Goal: Information Seeking & Learning: Learn about a topic

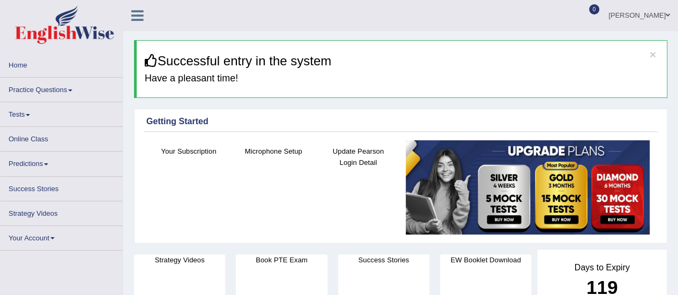
click at [39, 90] on link "Practice Questions" at bounding box center [62, 88] width 122 height 21
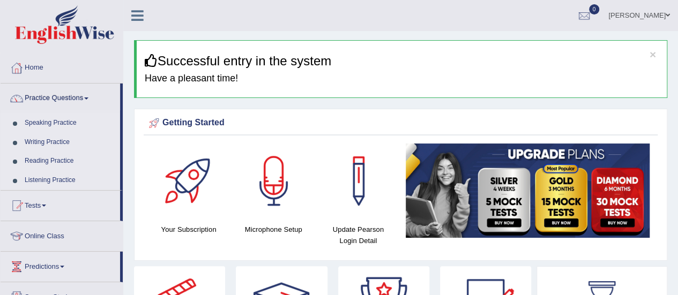
click at [57, 180] on link "Listening Practice" at bounding box center [70, 180] width 100 height 19
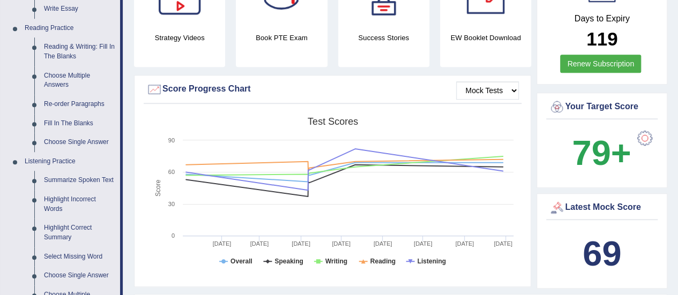
scroll to position [316, 0]
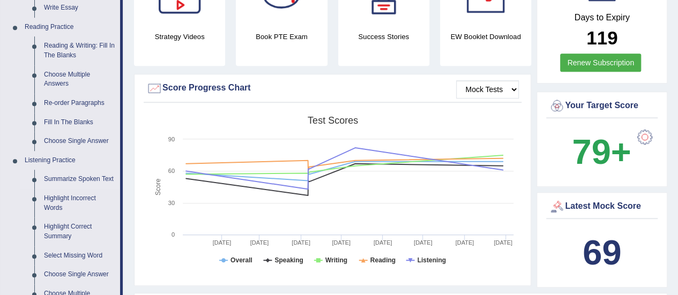
click at [54, 180] on link "Summarize Spoken Text" at bounding box center [79, 179] width 81 height 19
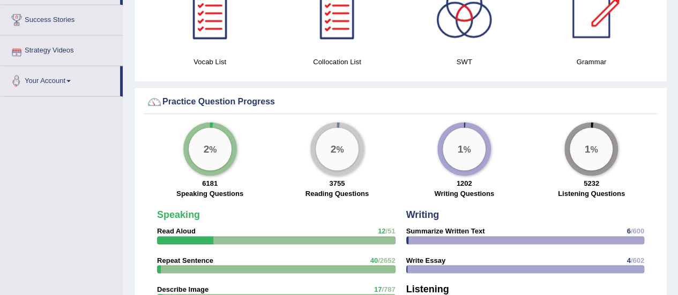
scroll to position [804, 0]
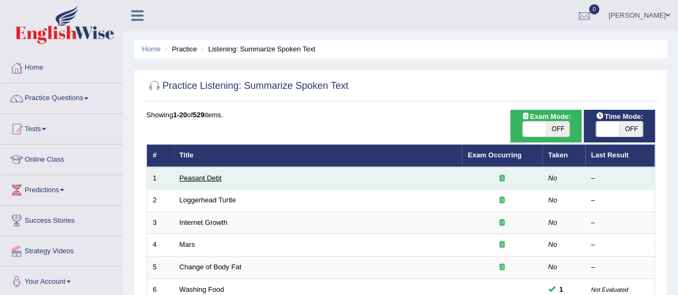
click at [206, 177] on link "Peasant Debt" at bounding box center [201, 178] width 42 height 8
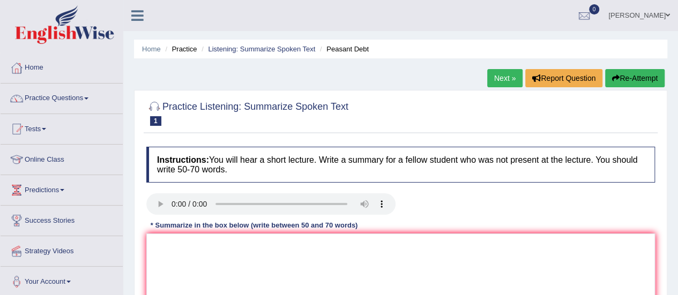
drag, startPoint x: 392, startPoint y: 223, endPoint x: 377, endPoint y: 294, distance: 73.4
click at [392, 223] on div "Instructions: You will hear a short lecture. Write a summary for a fellow stude…" at bounding box center [401, 247] width 514 height 210
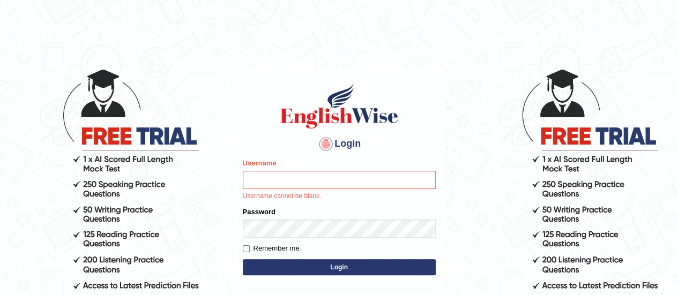
click at [288, 175] on input "Username" at bounding box center [339, 180] width 193 height 18
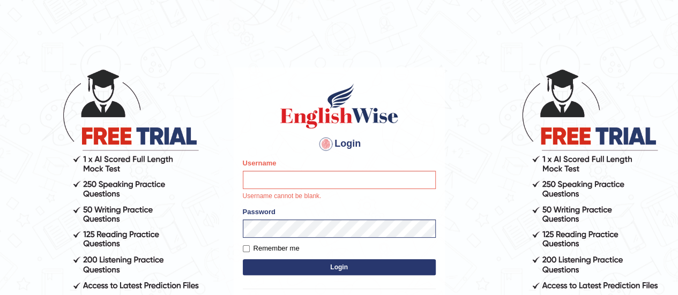
type input "karanvir_parramatta"
click at [342, 267] on div "Login Please fix the following errors: Username karanvir_parramatta Username ca…" at bounding box center [339, 208] width 211 height 280
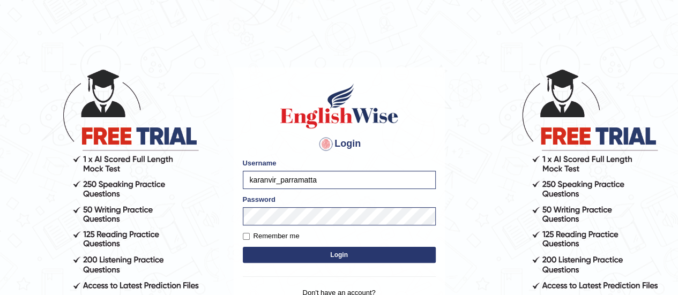
click at [351, 253] on button "Login" at bounding box center [339, 255] width 193 height 16
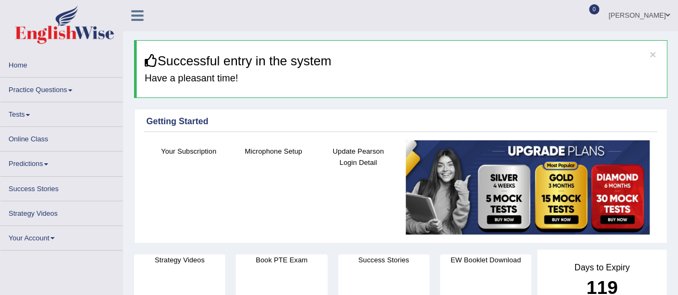
drag, startPoint x: 0, startPoint y: 0, endPoint x: 68, endPoint y: 80, distance: 105.0
click at [68, 78] on li "Home" at bounding box center [62, 65] width 122 height 25
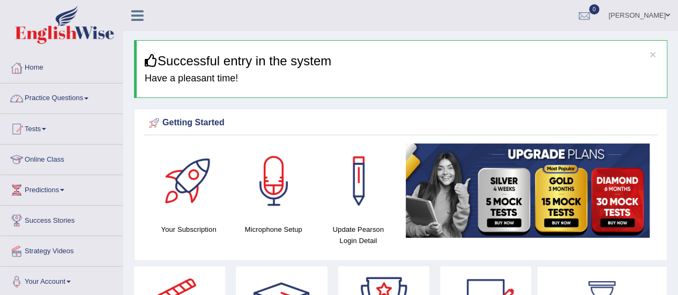
click at [71, 104] on link "Practice Questions" at bounding box center [62, 97] width 122 height 27
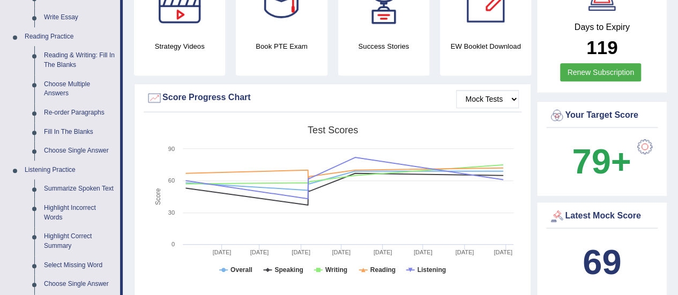
scroll to position [365, 0]
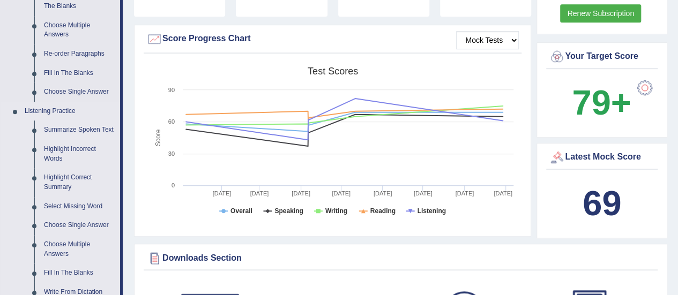
click at [83, 130] on link "Summarize Spoken Text" at bounding box center [79, 130] width 81 height 19
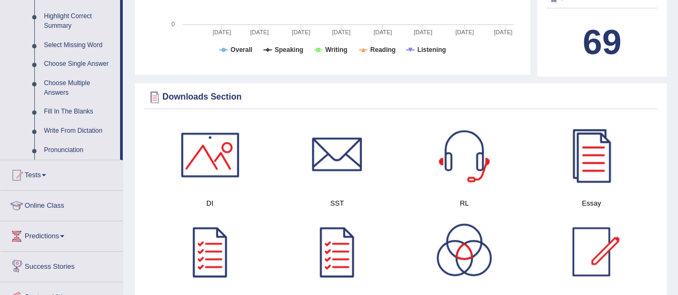
scroll to position [637, 0]
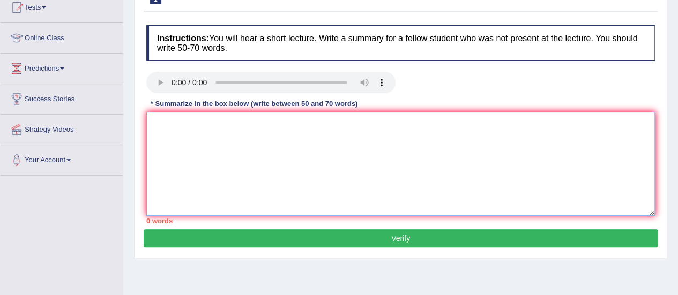
click at [184, 122] on textarea at bounding box center [400, 164] width 509 height 104
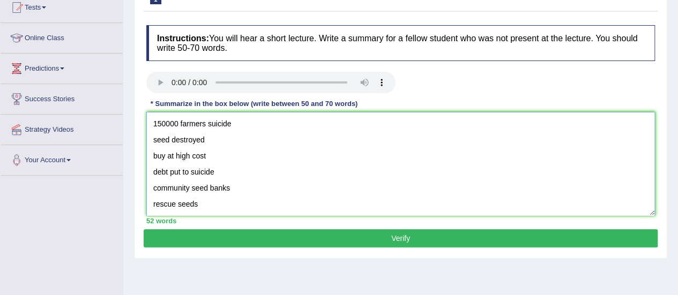
click at [158, 122] on textarea "150000 farmers suicide seed destroyed buy at high cost debt put to suicide comm…" at bounding box center [400, 164] width 509 height 104
paste textarea "The speaker provided a comprehensive overview of [main topic], highlighting sev…"
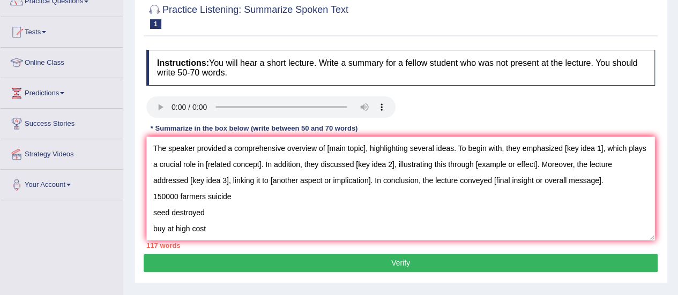
scroll to position [65, 0]
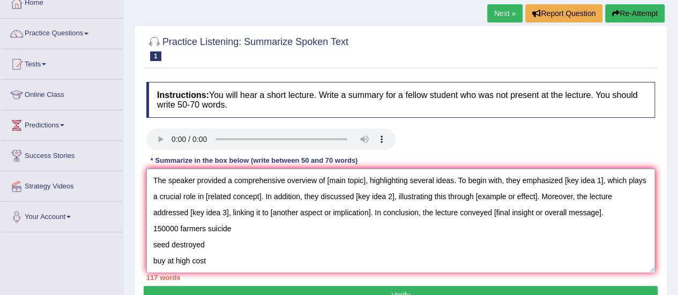
drag, startPoint x: 365, startPoint y: 183, endPoint x: 327, endPoint y: 182, distance: 38.6
click at [327, 182] on textarea "The speaker provided a comprehensive overview of [main topic], highlighting sev…" at bounding box center [400, 221] width 509 height 104
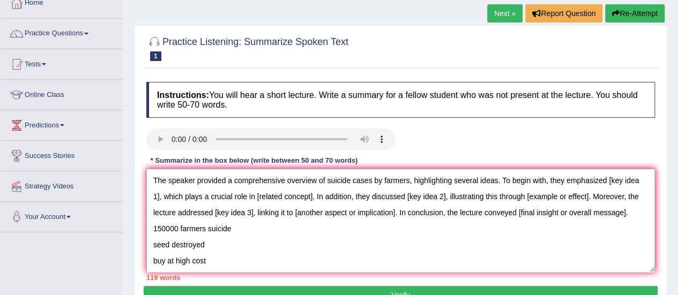
drag, startPoint x: 608, startPoint y: 177, endPoint x: 160, endPoint y: 196, distance: 448.6
click at [160, 196] on textarea "The speaker provided a comprehensive overview of suicide cases by farmers, high…" at bounding box center [400, 221] width 509 height 104
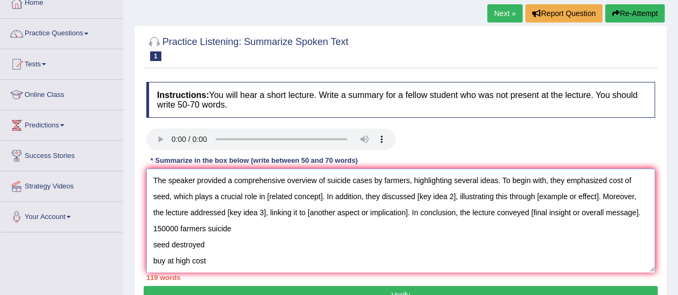
drag, startPoint x: 322, startPoint y: 197, endPoint x: 267, endPoint y: 196, distance: 55.2
click at [267, 196] on textarea "The speaker provided a comprehensive overview of suicide cases by farmers, high…" at bounding box center [400, 221] width 509 height 104
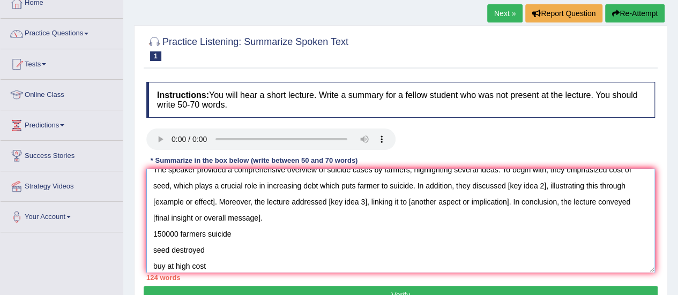
scroll to position [10, 0]
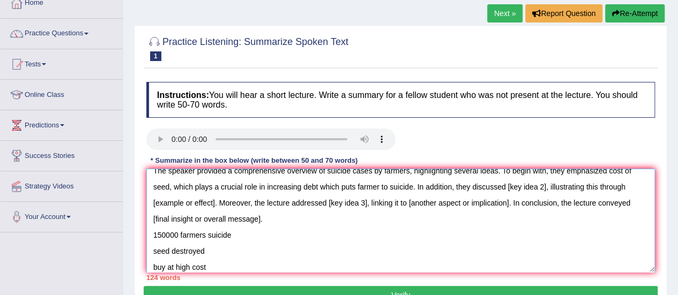
drag, startPoint x: 509, startPoint y: 184, endPoint x: 547, endPoint y: 188, distance: 38.2
click at [547, 188] on textarea "The speaker provided a comprehensive overview of suicide cases by farmers, high…" at bounding box center [400, 221] width 509 height 104
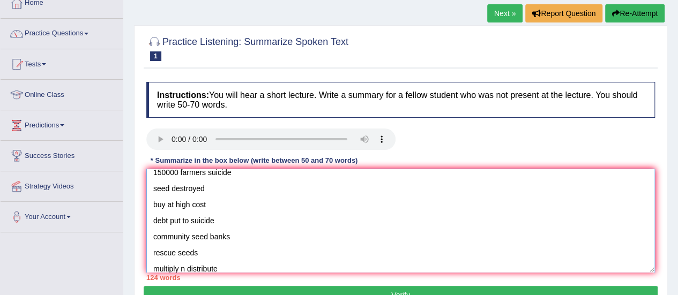
scroll to position [0, 0]
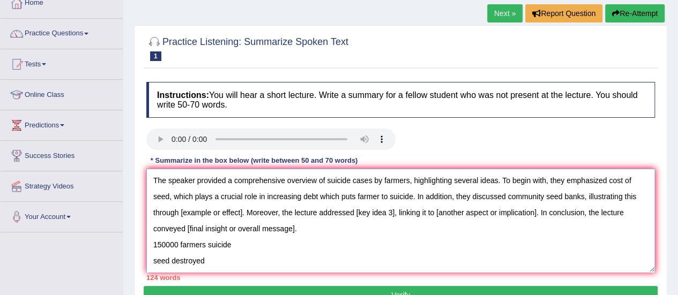
drag, startPoint x: 243, startPoint y: 211, endPoint x: 178, endPoint y: 213, distance: 65.4
click at [178, 213] on textarea "The speaker provided a comprehensive overview of suicide cases by farmers, high…" at bounding box center [400, 221] width 509 height 104
drag, startPoint x: 467, startPoint y: 212, endPoint x: 425, endPoint y: 212, distance: 42.4
click at [425, 212] on textarea "The speaker provided a comprehensive overview of suicide cases by farmers, high…" at bounding box center [400, 221] width 509 height 104
drag, startPoint x: 521, startPoint y: 212, endPoint x: 621, endPoint y: 211, distance: 100.3
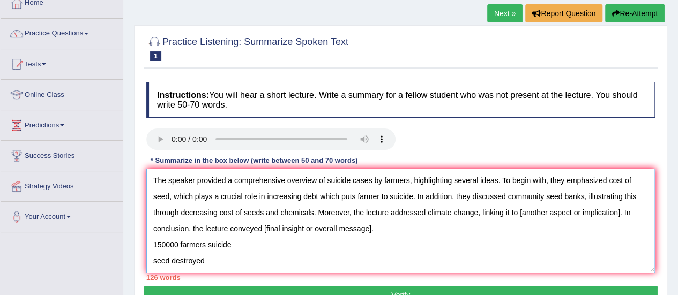
click at [621, 211] on textarea "The speaker provided a comprehensive overview of suicide cases by farmers, high…" at bounding box center [400, 221] width 509 height 104
drag, startPoint x: 620, startPoint y: 211, endPoint x: 518, endPoint y: 204, distance: 102.6
click at [518, 204] on textarea "The speaker provided a comprehensive overview of suicide cases by farmers, high…" at bounding box center [400, 221] width 509 height 104
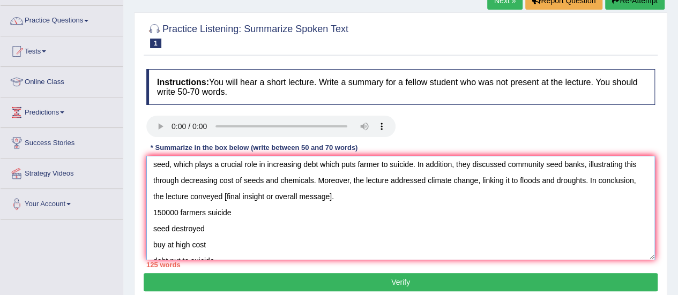
scroll to position [16, 0]
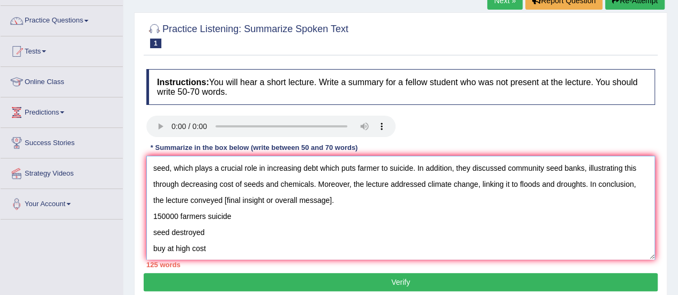
drag, startPoint x: 340, startPoint y: 199, endPoint x: 224, endPoint y: 194, distance: 116.5
click at [224, 194] on textarea "The speaker provided a comprehensive overview of suicide cases by farmers, high…" at bounding box center [400, 208] width 509 height 104
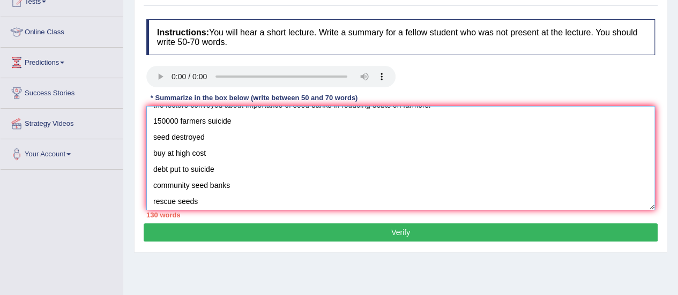
scroll to position [0, 0]
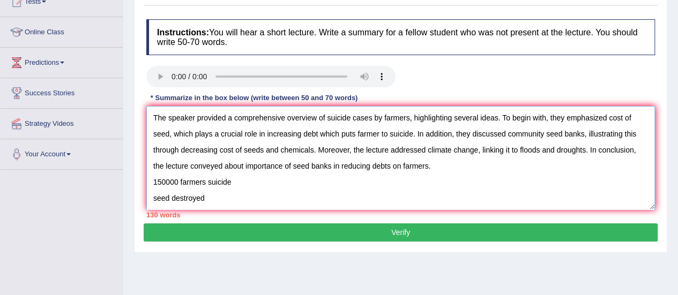
drag, startPoint x: 227, startPoint y: 194, endPoint x: 151, endPoint y: 193, distance: 75.6
click at [151, 193] on textarea "The speaker provided a comprehensive overview of suicide cases by farmers, high…" at bounding box center [400, 158] width 509 height 104
drag, startPoint x: 499, startPoint y: 117, endPoint x: 416, endPoint y: 116, distance: 83.1
click at [416, 116] on textarea "The speaker provided a comprehensive overview of suicide cases by farmers, high…" at bounding box center [400, 158] width 509 height 104
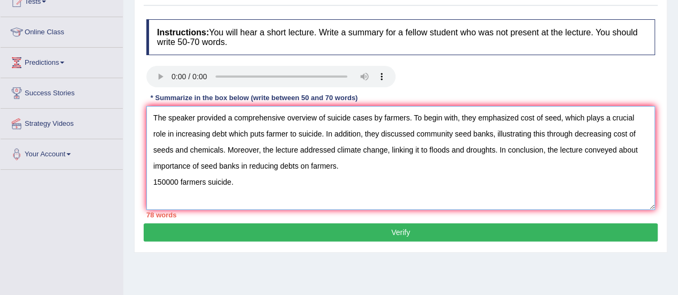
drag, startPoint x: 323, startPoint y: 134, endPoint x: 227, endPoint y: 131, distance: 96.5
click at [227, 131] on textarea "The speaker provided a comprehensive overview of suicide cases by farmers. To b…" at bounding box center [400, 158] width 509 height 104
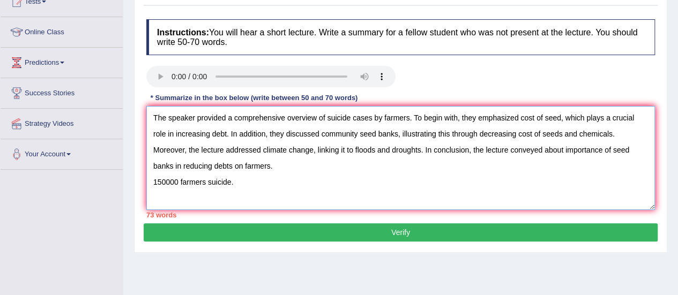
drag, startPoint x: 271, startPoint y: 135, endPoint x: 231, endPoint y: 129, distance: 40.6
click at [231, 129] on textarea "The speaker provided a comprehensive overview of suicide cases by farmers. To b…" at bounding box center [400, 158] width 509 height 104
drag, startPoint x: 618, startPoint y: 132, endPoint x: 581, endPoint y: 130, distance: 37.1
click at [581, 130] on textarea "The speaker provided a comprehensive overview of suicide cases by farmers. To b…" at bounding box center [400, 158] width 509 height 104
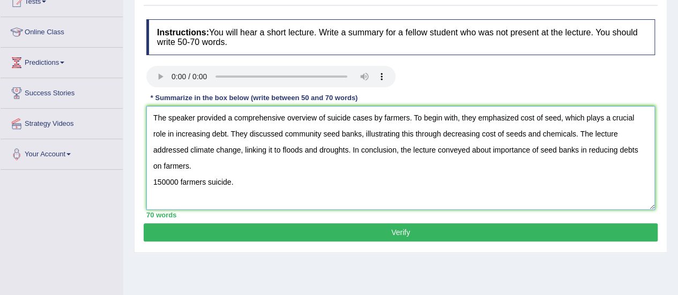
click at [579, 137] on textarea "The speaker provided a comprehensive overview of suicide cases by farmers. To b…" at bounding box center [400, 158] width 509 height 104
drag, startPoint x: 297, startPoint y: 186, endPoint x: 151, endPoint y: 184, distance: 146.4
click at [151, 184] on textarea "The speaker provided a comprehensive overview of suicide cases by farmers. To b…" at bounding box center [400, 158] width 509 height 104
click at [577, 134] on textarea "The speaker provided a comprehensive overview of suicide cases by farmers. To b…" at bounding box center [400, 158] width 509 height 104
type textarea "The speaker provided a comprehensive overview of suicide cases by farmers. To b…"
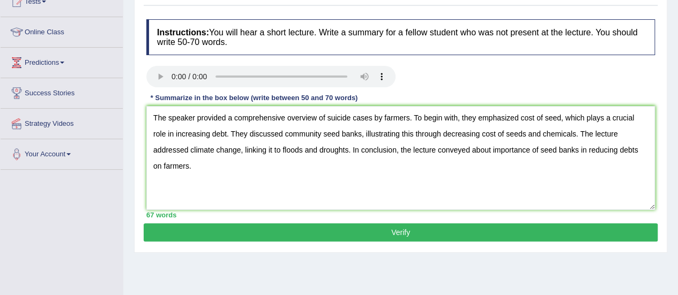
click at [410, 226] on button "Verify" at bounding box center [401, 233] width 514 height 18
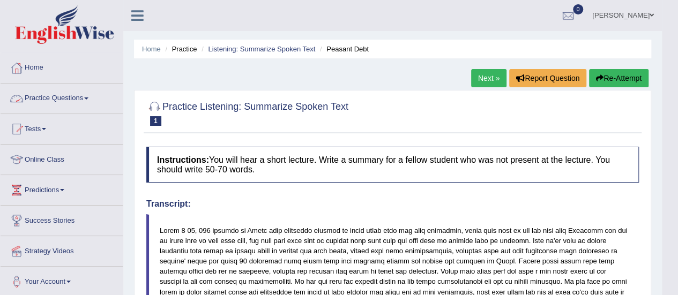
click at [72, 109] on link "Practice Questions" at bounding box center [62, 97] width 122 height 27
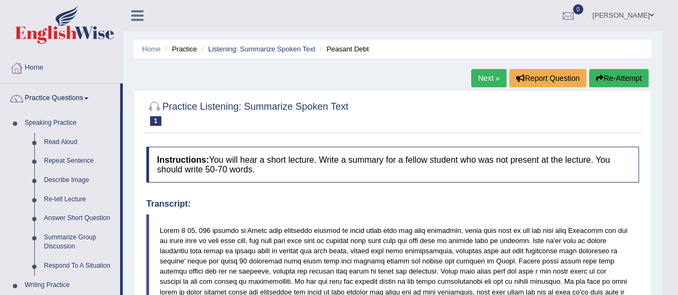
click at [75, 93] on link "Practice Questions" at bounding box center [61, 97] width 120 height 27
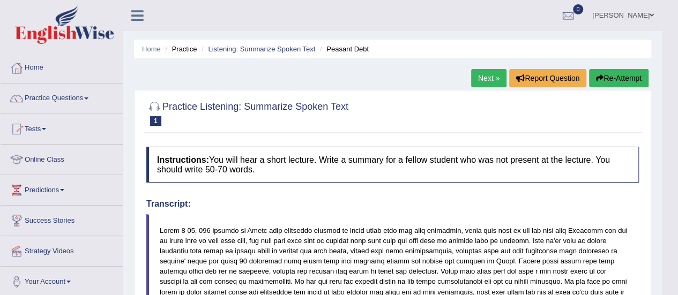
click at [75, 93] on link "Practice Questions" at bounding box center [62, 97] width 122 height 27
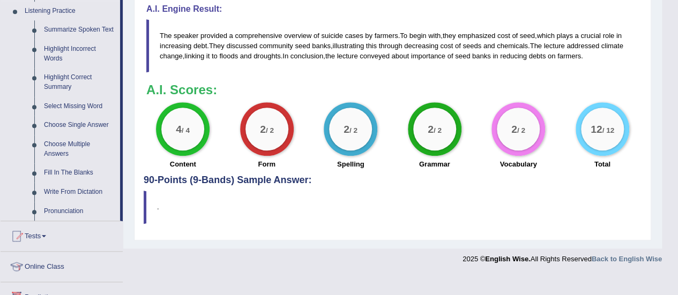
scroll to position [466, 0]
click at [69, 167] on link "Fill In The Blanks" at bounding box center [79, 172] width 81 height 19
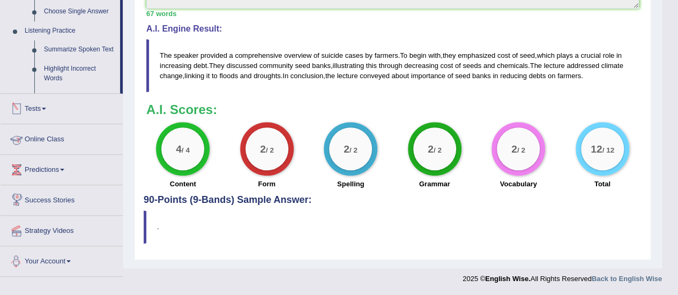
scroll to position [443, 0]
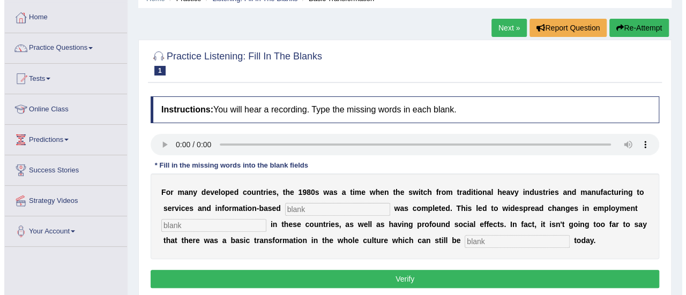
scroll to position [51, 0]
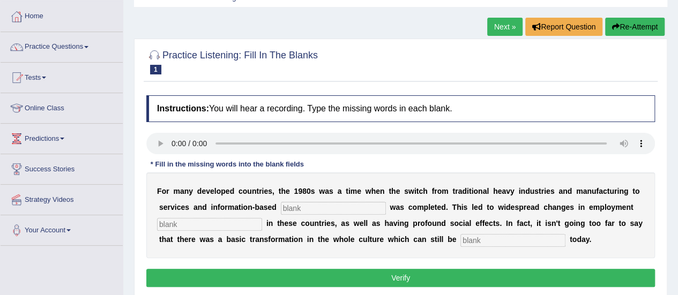
click at [300, 205] on input "text" at bounding box center [333, 208] width 105 height 13
type input "jbb"
click at [216, 219] on input "text" at bounding box center [209, 224] width 105 height 13
type input "jljj"
click at [487, 241] on input "text" at bounding box center [513, 240] width 105 height 13
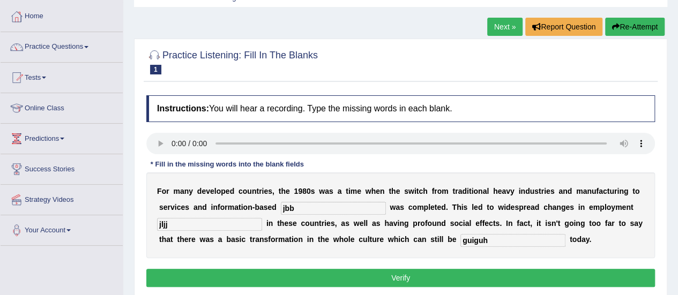
type input "guiguh"
click at [419, 273] on button "Verify" at bounding box center [400, 278] width 509 height 18
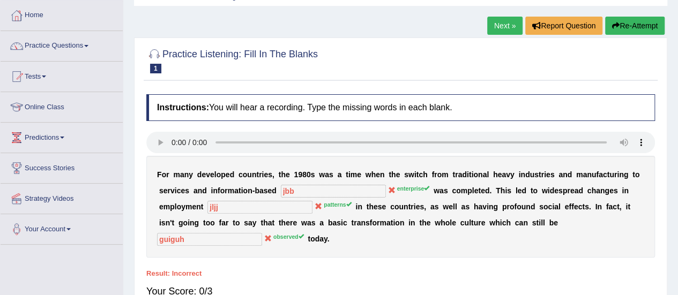
scroll to position [53, 0]
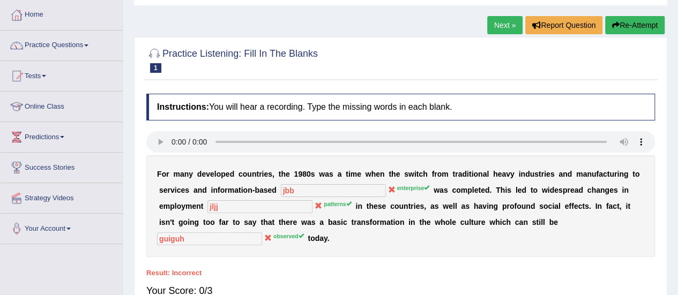
click at [55, 43] on link "Practice Questions" at bounding box center [62, 44] width 122 height 27
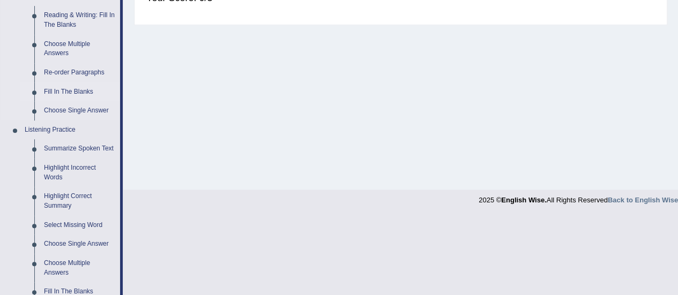
scroll to position [349, 0]
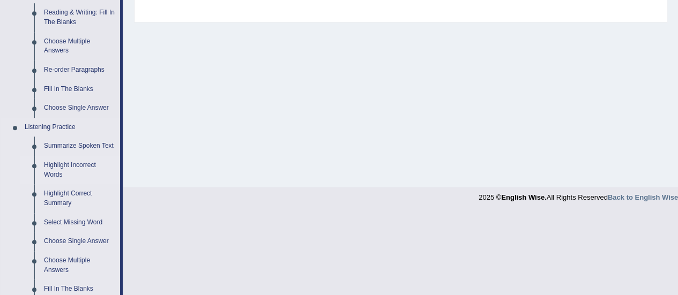
click at [58, 170] on link "Highlight Incorrect Words" at bounding box center [79, 170] width 81 height 28
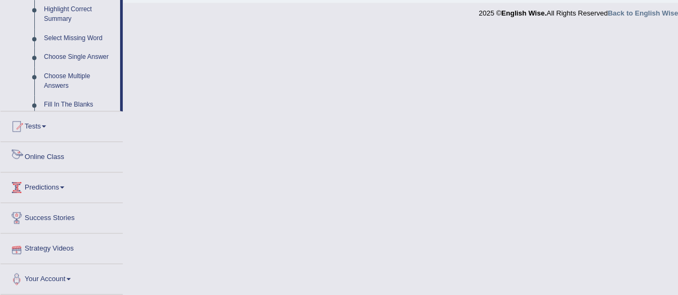
scroll to position [573, 0]
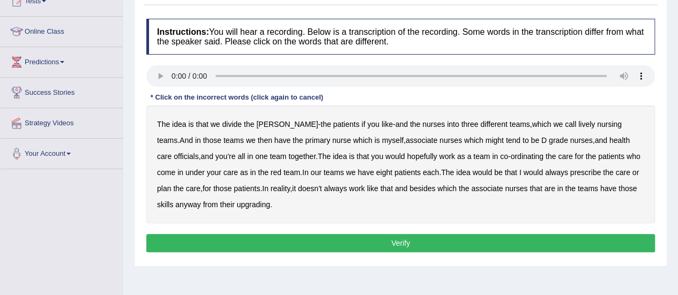
scroll to position [130, 0]
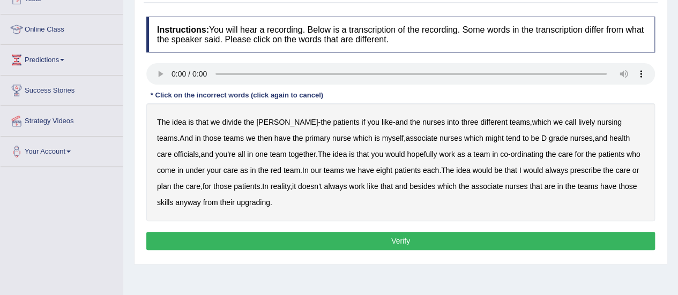
click at [579, 124] on b "lively" at bounding box center [587, 122] width 17 height 9
click at [506, 140] on b "tend" at bounding box center [513, 138] width 14 height 9
click at [486, 138] on b "might" at bounding box center [495, 138] width 18 height 9
click at [506, 137] on b "tend" at bounding box center [513, 138] width 14 height 9
click at [198, 150] on b "officials" at bounding box center [186, 154] width 25 height 9
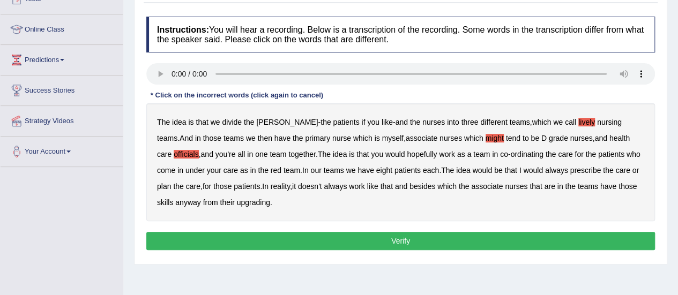
click at [545, 172] on b "always" at bounding box center [556, 170] width 23 height 9
click at [237, 202] on b "upgrading" at bounding box center [253, 202] width 33 height 9
click at [316, 237] on button "Verify" at bounding box center [400, 241] width 509 height 18
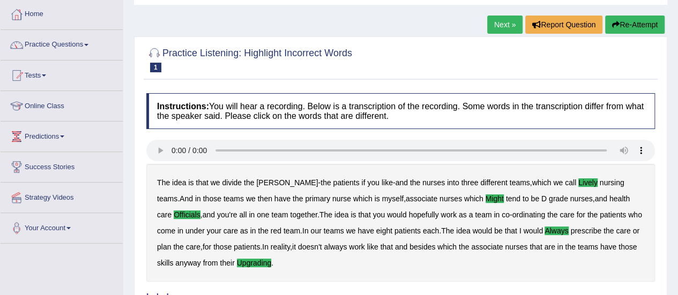
scroll to position [51, 0]
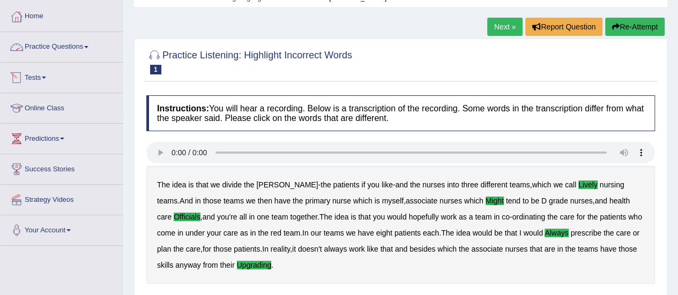
click at [70, 53] on link "Practice Questions" at bounding box center [62, 45] width 122 height 27
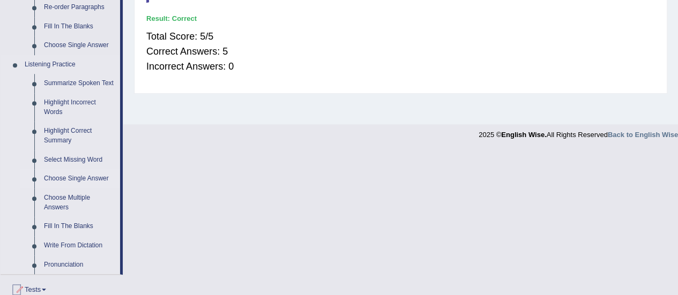
scroll to position [474, 0]
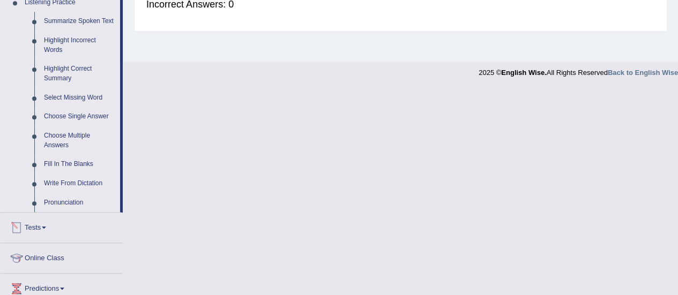
click at [81, 180] on link "Write From Dictation" at bounding box center [79, 183] width 81 height 19
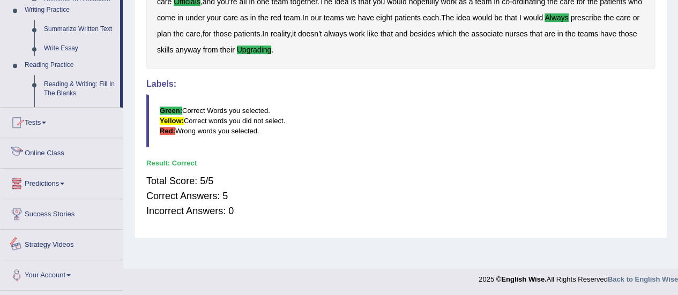
scroll to position [511, 0]
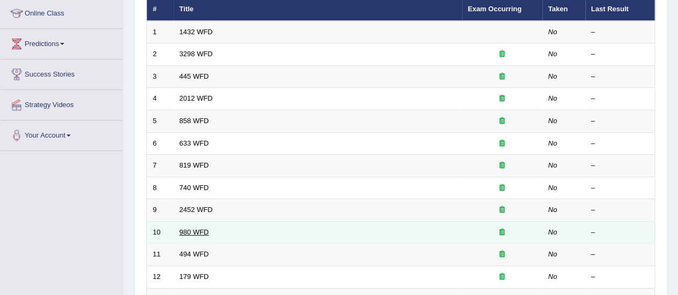
drag, startPoint x: 0, startPoint y: 0, endPoint x: 193, endPoint y: 229, distance: 299.4
click at [193, 229] on link "980 WFD" at bounding box center [194, 232] width 29 height 8
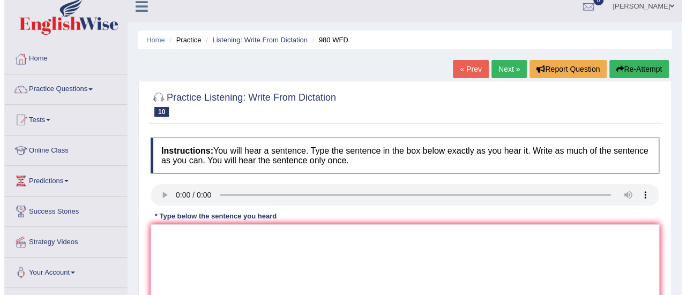
scroll to position [126, 0]
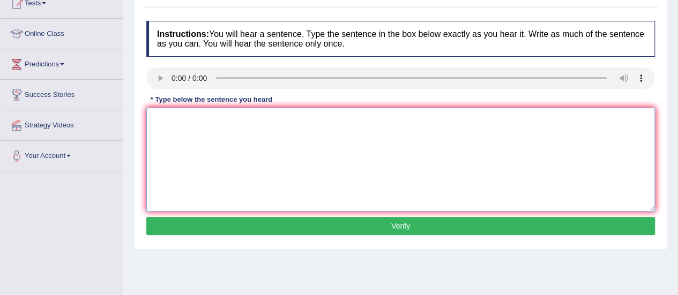
click at [350, 144] on textarea at bounding box center [400, 160] width 509 height 104
click at [236, 131] on textarea at bounding box center [400, 160] width 509 height 104
paste textarea "Your ideas has been discussed and delivered to seminars and tutorials"
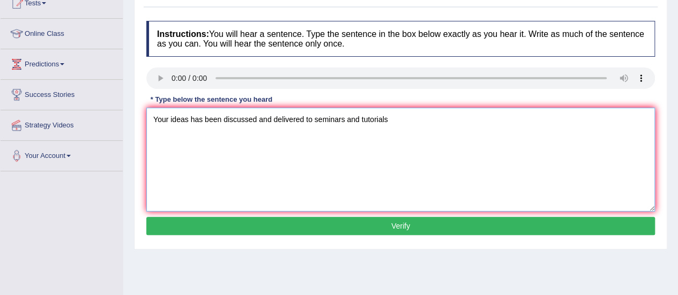
click at [199, 120] on textarea "Your ideas has been discussed and delivered to seminars and tutorials" at bounding box center [400, 160] width 509 height 104
click at [309, 117] on textarea "Your ideas have been discussed and delivered to seminars and tutorials" at bounding box center [400, 160] width 509 height 104
click at [443, 117] on textarea "Your ideas have been discussed and delivered debated in the to seminars and tut…" at bounding box center [400, 160] width 509 height 104
type textarea "Your ideas have been discussed and delivered debated in the to seminars and tut…"
click at [429, 230] on button "Verify" at bounding box center [400, 226] width 509 height 18
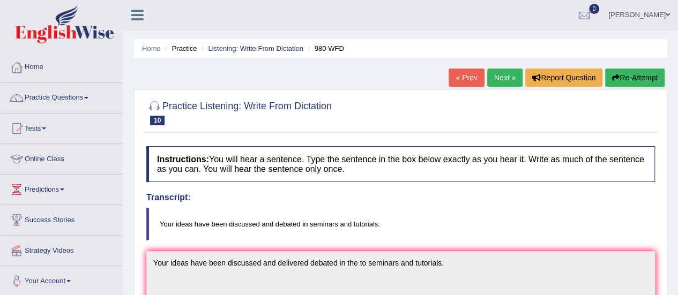
scroll to position [0, 0]
click at [502, 81] on link "Next »" at bounding box center [504, 78] width 35 height 18
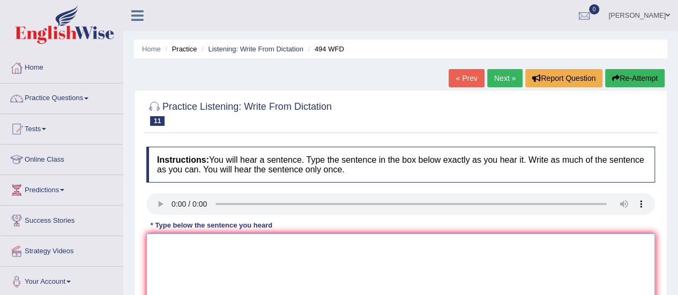
click at [299, 237] on textarea at bounding box center [400, 286] width 509 height 104
paste textarea "The vocabulary in a peculiar field is called jargon."
click at [206, 246] on textarea "The vocabulary in a peculiar field is called jargon." at bounding box center [400, 286] width 509 height 104
click at [254, 245] on textarea "The vocabulary that is in a peculiar field is called jargon." at bounding box center [400, 286] width 509 height 104
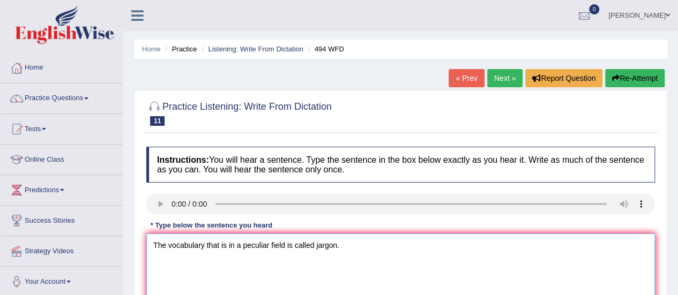
click at [227, 246] on textarea "The vocabulary that is in a peculiar field is called jargon." at bounding box center [400, 286] width 509 height 104
paste textarea "peculiar"
click at [271, 244] on textarea "The vocabulary that is peculiar in a peculiar field is called jargon." at bounding box center [400, 286] width 509 height 104
click at [280, 246] on textarea "The vocabulary that is peculiar in a peculiar field is called jargon." at bounding box center [400, 286] width 509 height 104
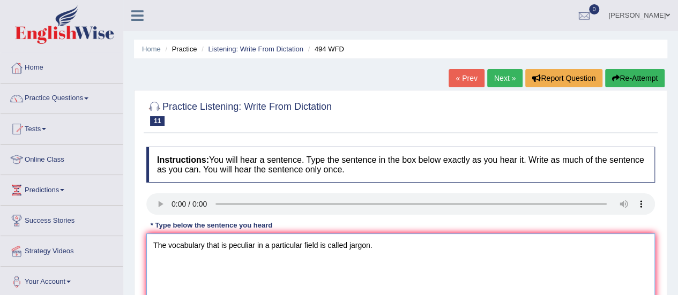
click at [389, 241] on textarea "The vocabulary that is peculiar in a particular field is called jargon." at bounding box center [400, 286] width 509 height 104
click at [268, 247] on textarea "The vocabulary that is peculiar in a particular field is called jargon." at bounding box center [400, 286] width 509 height 104
type textarea "The vocabulary that is peculiar in a the particular field is called jargon."
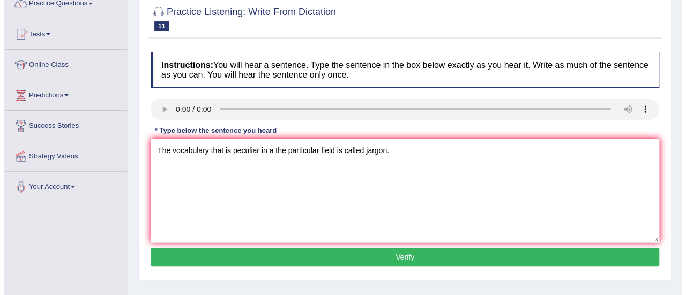
scroll to position [190, 0]
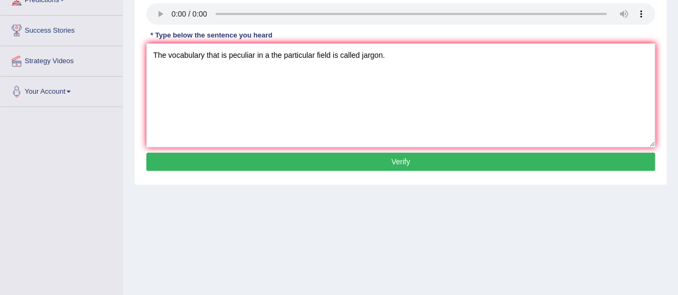
click at [380, 153] on button "Verify" at bounding box center [400, 162] width 509 height 18
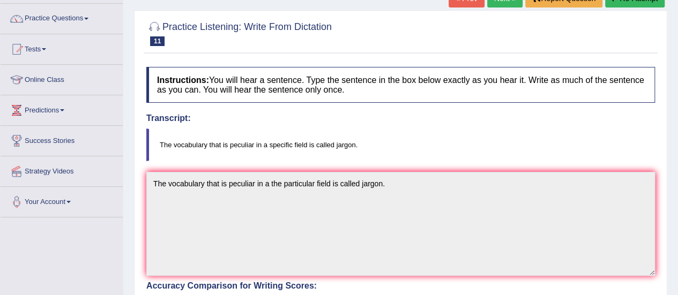
scroll to position [79, 0]
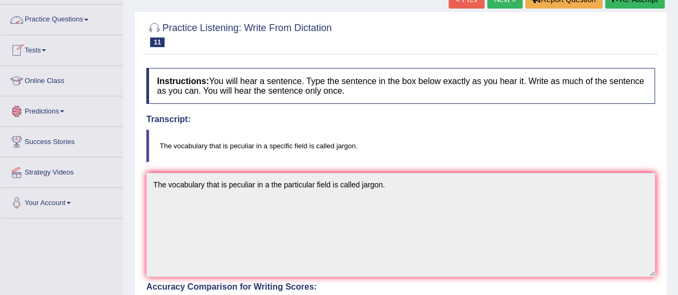
click at [58, 21] on link "Practice Questions" at bounding box center [62, 18] width 122 height 27
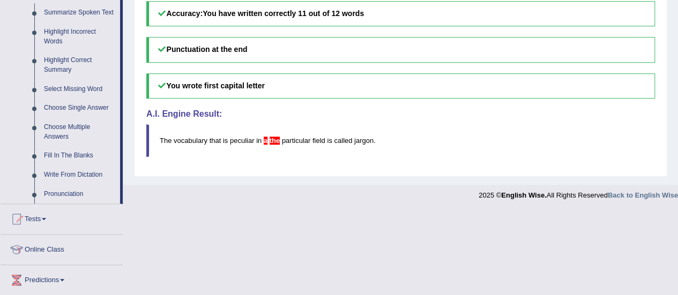
scroll to position [483, 0]
click at [72, 102] on link "Choose Single Answer" at bounding box center [79, 107] width 81 height 19
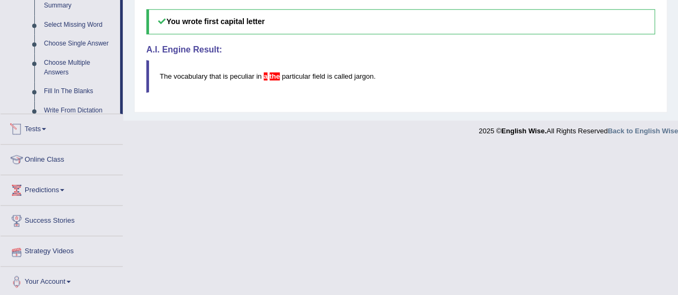
scroll to position [477, 0]
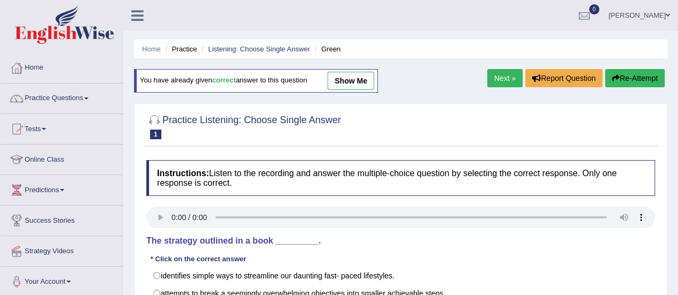
click at [505, 73] on link "Next »" at bounding box center [504, 78] width 35 height 18
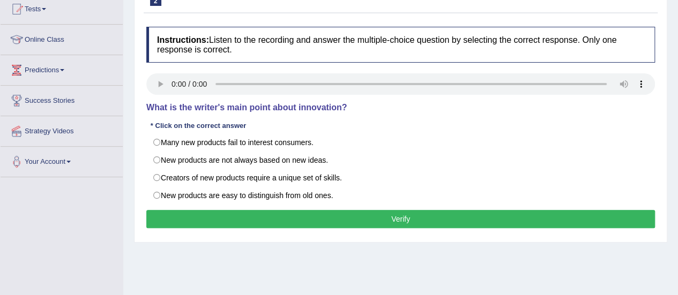
scroll to position [121, 0]
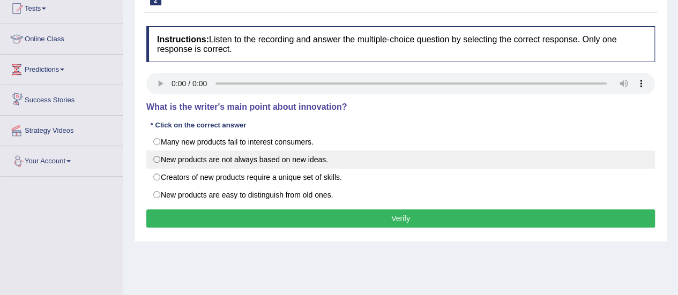
click at [154, 162] on label "New products are not always based on new ideas." at bounding box center [400, 160] width 509 height 18
radio input "true"
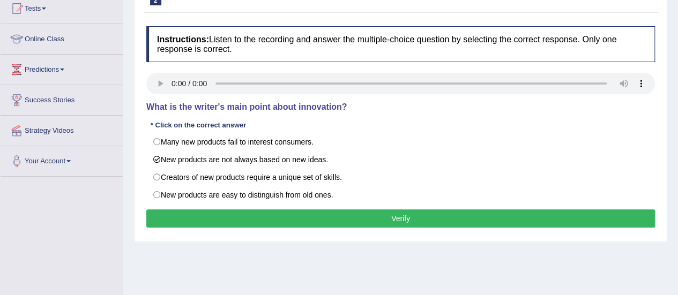
click at [365, 220] on button "Verify" at bounding box center [400, 219] width 509 height 18
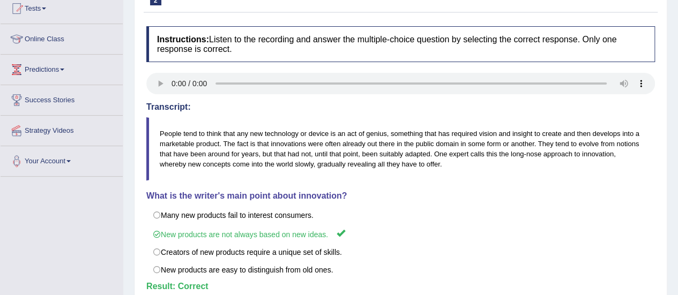
scroll to position [0, 0]
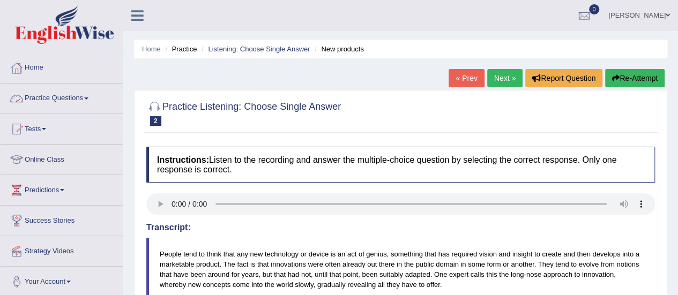
click at [88, 96] on link "Practice Questions" at bounding box center [62, 97] width 122 height 27
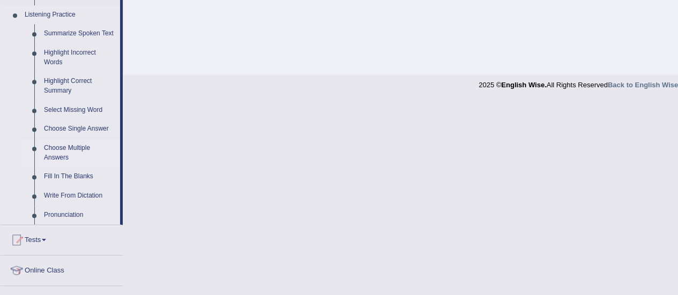
scroll to position [463, 0]
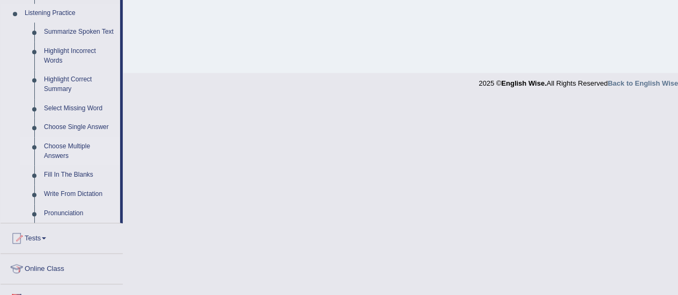
click at [64, 158] on link "Choose Multiple Answers" at bounding box center [79, 151] width 81 height 28
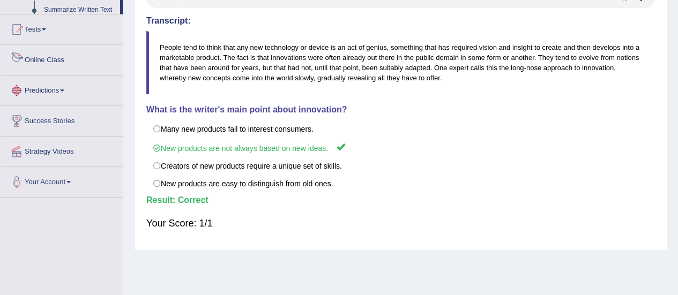
scroll to position [267, 0]
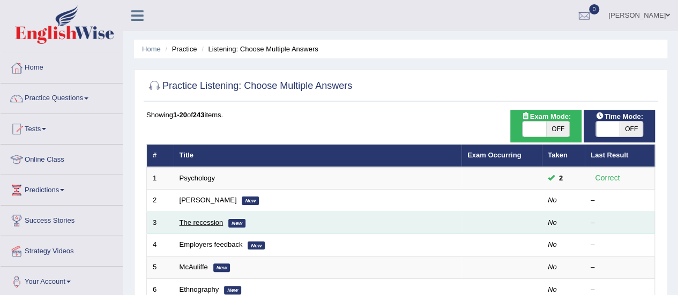
drag, startPoint x: 0, startPoint y: 0, endPoint x: 203, endPoint y: 223, distance: 301.3
click at [203, 223] on link "The recession" at bounding box center [202, 223] width 44 height 8
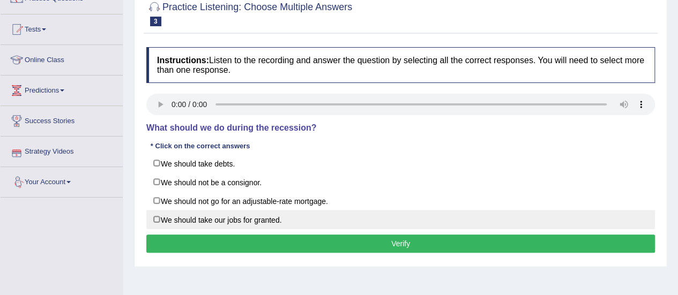
click at [162, 211] on label "We should take our jobs for granted." at bounding box center [400, 219] width 509 height 19
checkbox input "true"
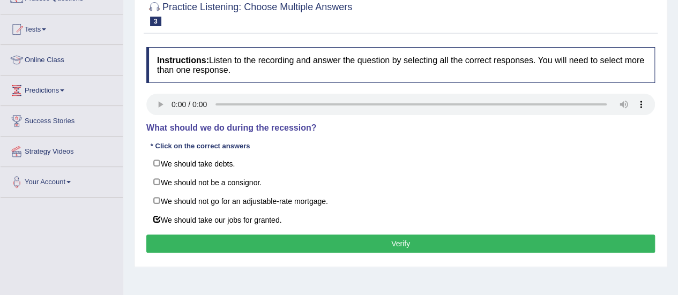
click at [254, 235] on button "Verify" at bounding box center [400, 244] width 509 height 18
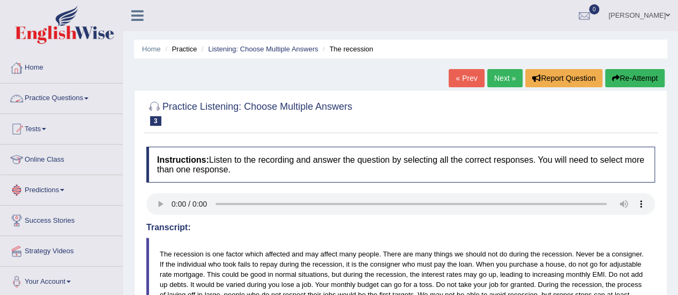
click at [70, 94] on link "Practice Questions" at bounding box center [62, 97] width 122 height 27
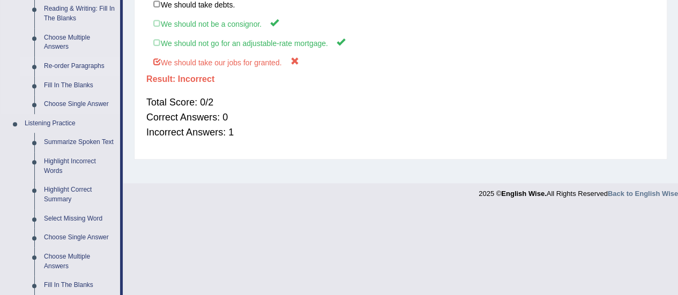
scroll to position [417, 0]
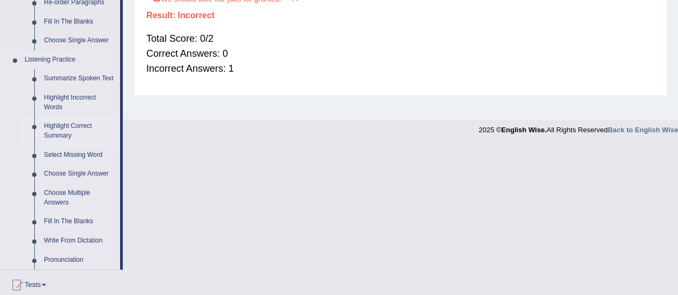
click at [55, 132] on link "Highlight Correct Summary" at bounding box center [79, 131] width 81 height 28
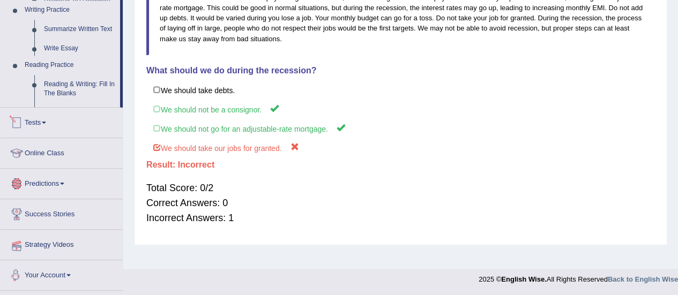
scroll to position [563, 0]
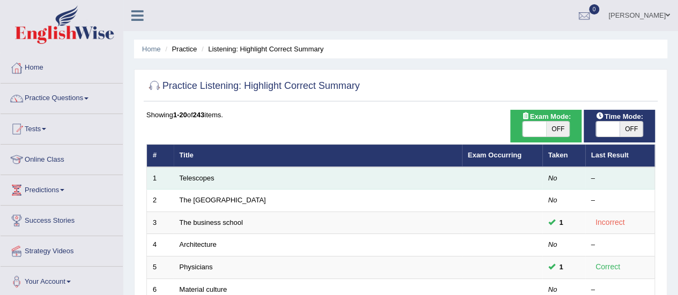
click at [190, 182] on td "Telescopes" at bounding box center [318, 178] width 288 height 23
click at [198, 172] on td "Telescopes" at bounding box center [318, 178] width 288 height 23
click at [203, 176] on link "Telescopes" at bounding box center [197, 178] width 35 height 8
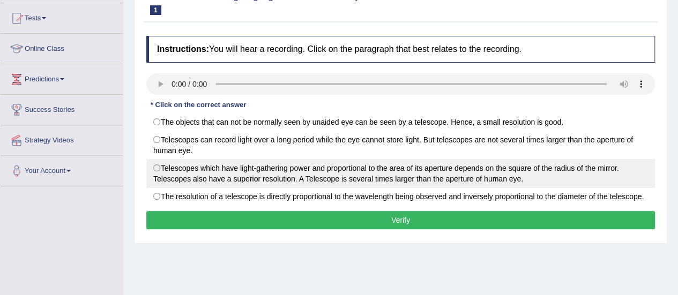
click at [190, 159] on label "Telescopes which have light-gathering power and proportional to the area of its…" at bounding box center [400, 173] width 509 height 29
radio input "true"
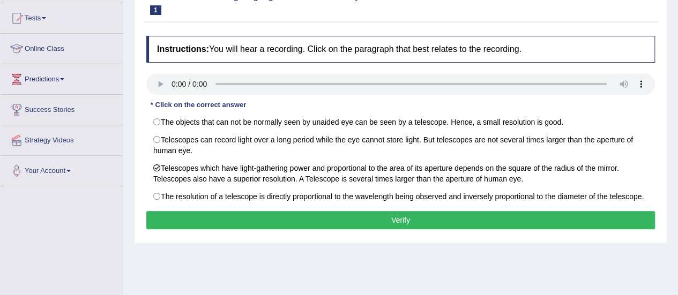
click at [241, 216] on button "Verify" at bounding box center [400, 220] width 509 height 18
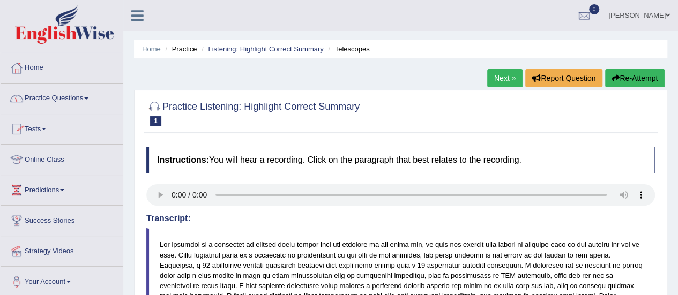
click at [68, 96] on link "Practice Questions" at bounding box center [62, 97] width 122 height 27
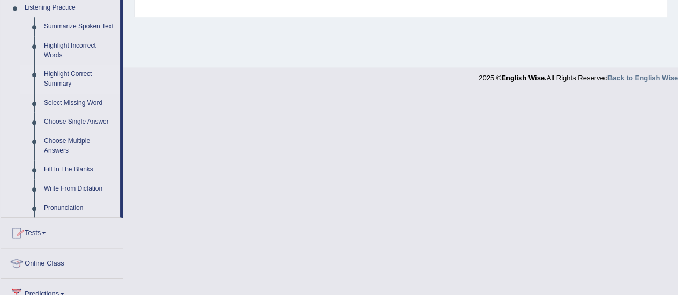
scroll to position [468, 0]
click at [73, 98] on link "Select Missing Word" at bounding box center [79, 104] width 81 height 19
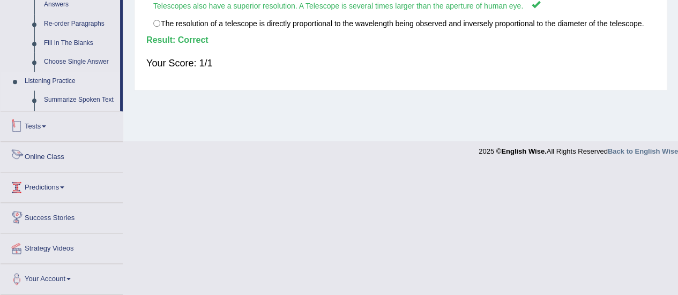
scroll to position [382, 0]
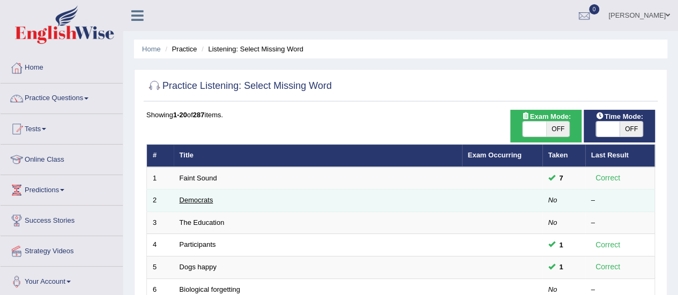
click at [190, 203] on link "Democrats" at bounding box center [197, 200] width 34 height 8
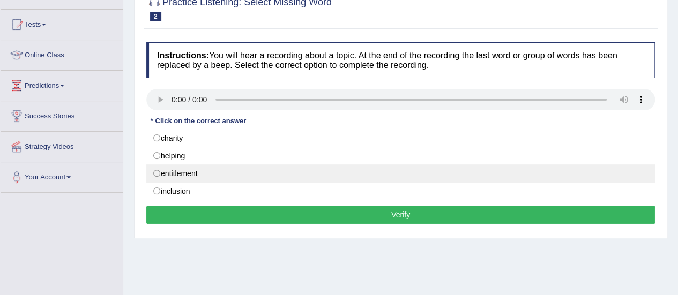
click at [361, 165] on label "entitlement" at bounding box center [400, 174] width 509 height 18
radio input "true"
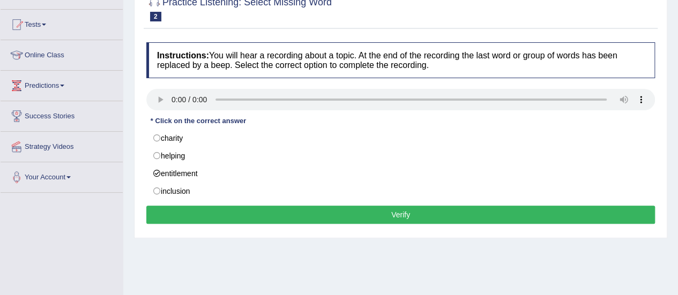
click at [351, 216] on button "Verify" at bounding box center [400, 215] width 509 height 18
